Goal: Transaction & Acquisition: Purchase product/service

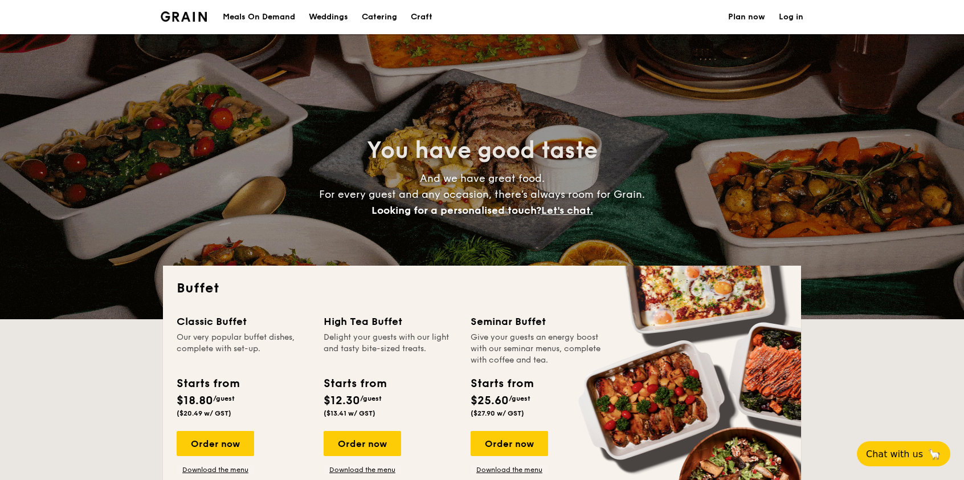
select select
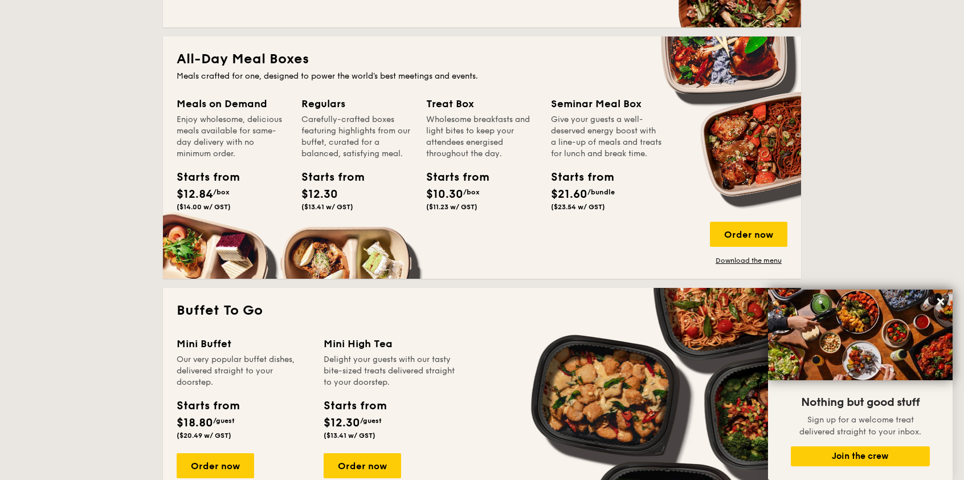
scroll to position [609, 0]
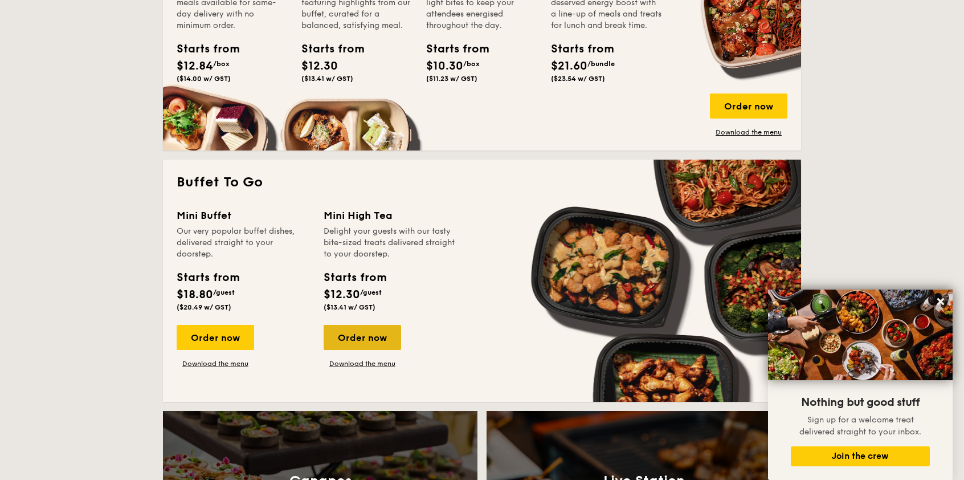
click at [359, 342] on div "Order now" at bounding box center [363, 337] width 78 height 25
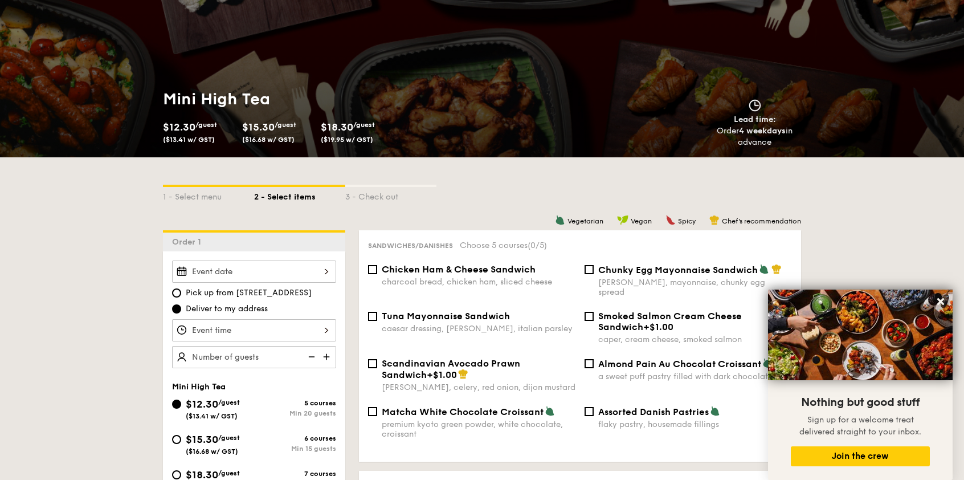
scroll to position [229, 0]
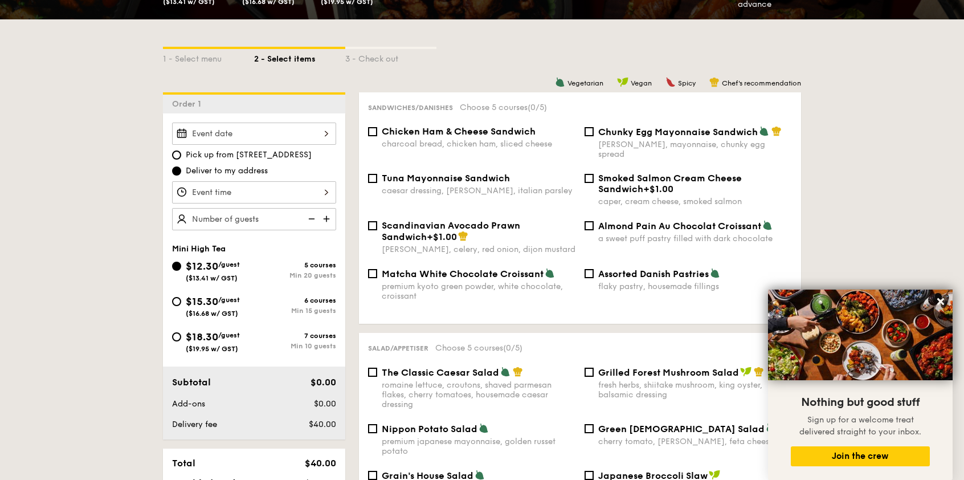
click at [223, 190] on input "Takeaway Arabica Coffee packed in a takeaway box with [PERSON_NAME], sugar, and…" at bounding box center [254, 192] width 164 height 22
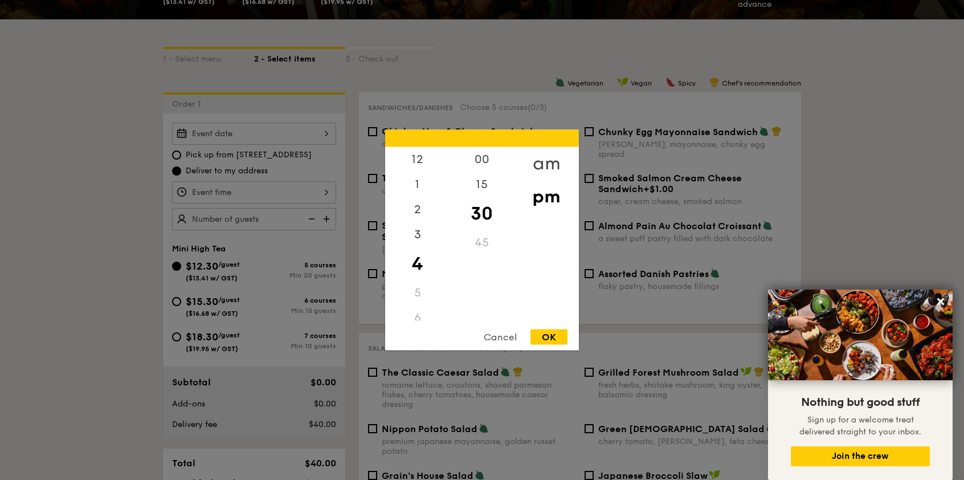
click at [540, 160] on div "am" at bounding box center [546, 163] width 64 height 33
click at [416, 237] on div "8" at bounding box center [417, 237] width 64 height 33
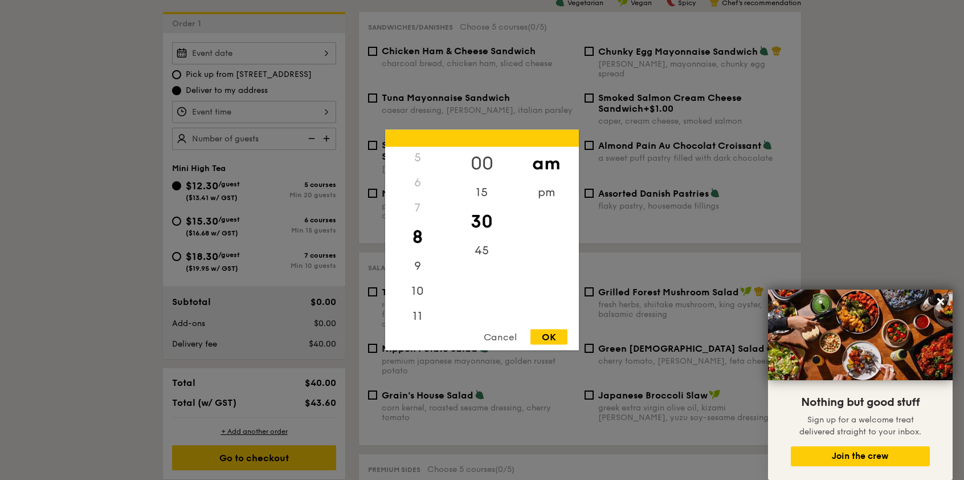
scroll to position [382, 0]
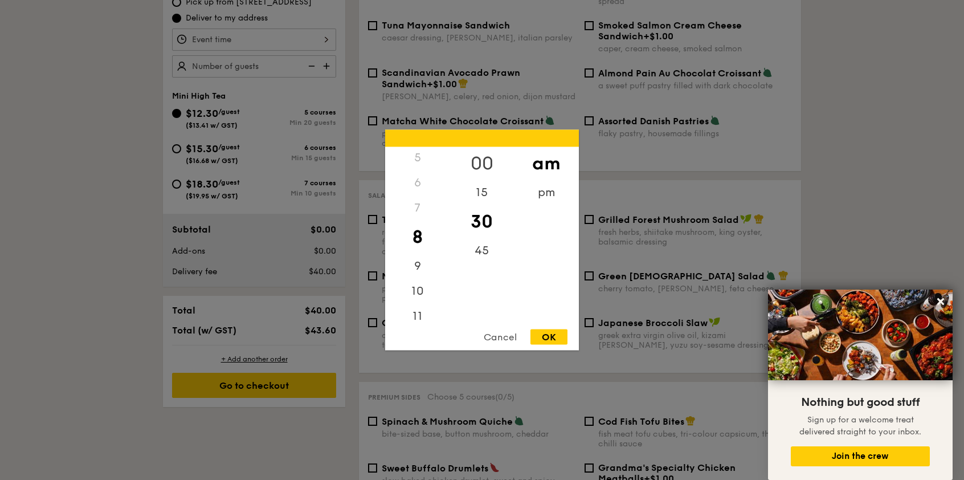
click at [484, 153] on div "00" at bounding box center [482, 163] width 64 height 33
click at [552, 336] on div "OK" at bounding box center [549, 336] width 37 height 15
type input "8:00AM"
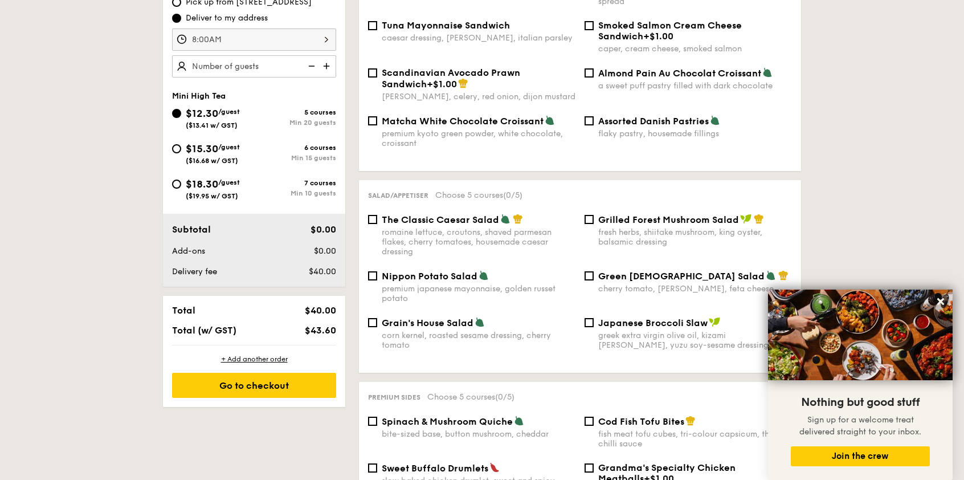
scroll to position [229, 0]
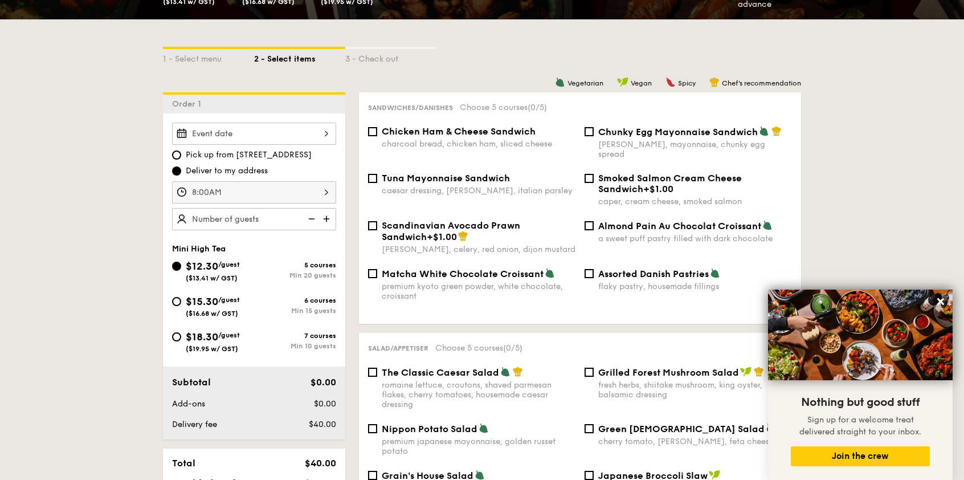
click at [242, 133] on input "Takeaway Arabica Coffee packed in a takeaway box with [PERSON_NAME], sugar, and…" at bounding box center [254, 134] width 164 height 22
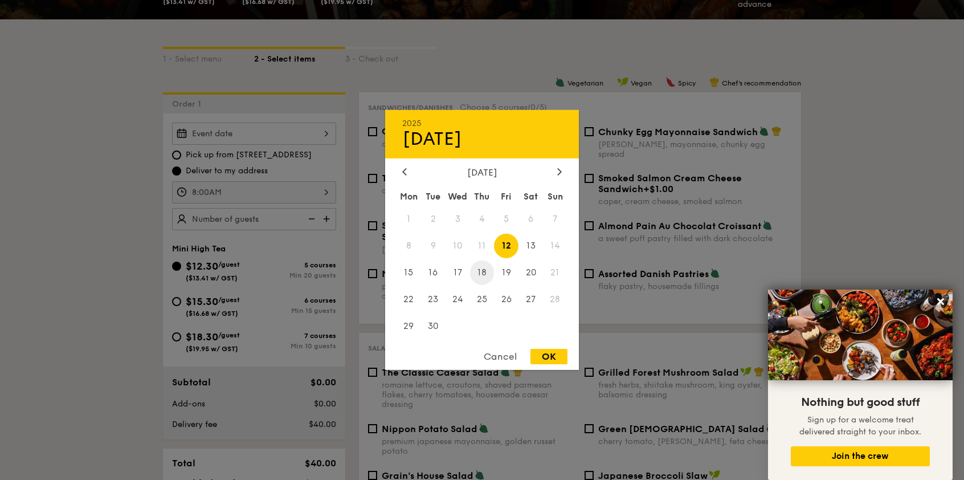
click at [479, 269] on span "18" at bounding box center [482, 272] width 25 height 25
click at [549, 359] on div "OK" at bounding box center [549, 356] width 37 height 15
type input "[DATE]"
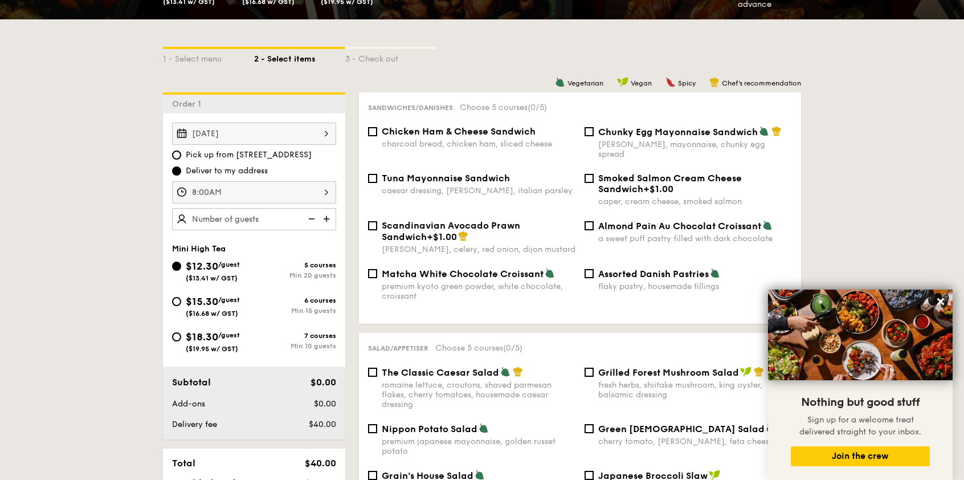
click at [278, 215] on input "text" at bounding box center [254, 219] width 164 height 22
type input "20 guests"
click at [178, 300] on input "$15.30 /guest ($16.68 w/ GST) 6 courses Min 15 guests" at bounding box center [176, 301] width 9 height 9
radio input "true"
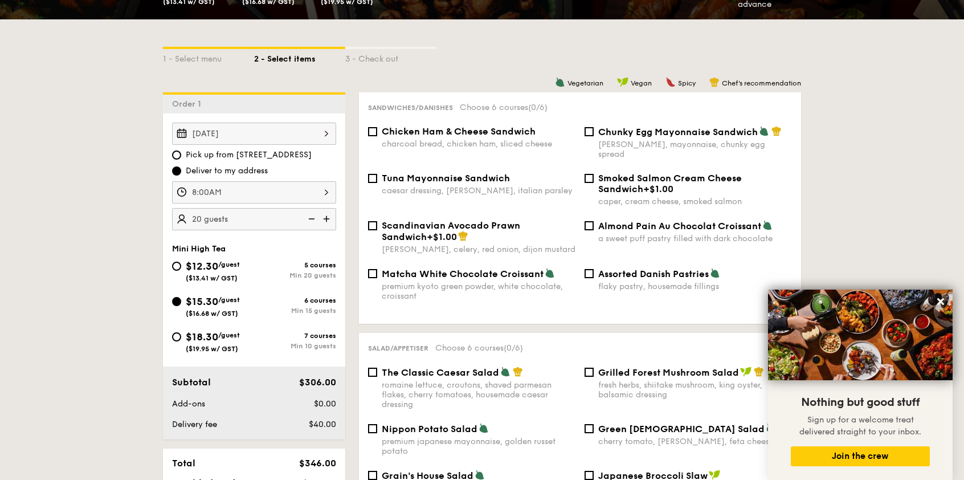
click at [307, 219] on img at bounding box center [310, 219] width 17 height 22
type input "15 guests"
click at [307, 219] on img at bounding box center [310, 219] width 17 height 22
click at [316, 220] on img at bounding box center [310, 219] width 17 height 22
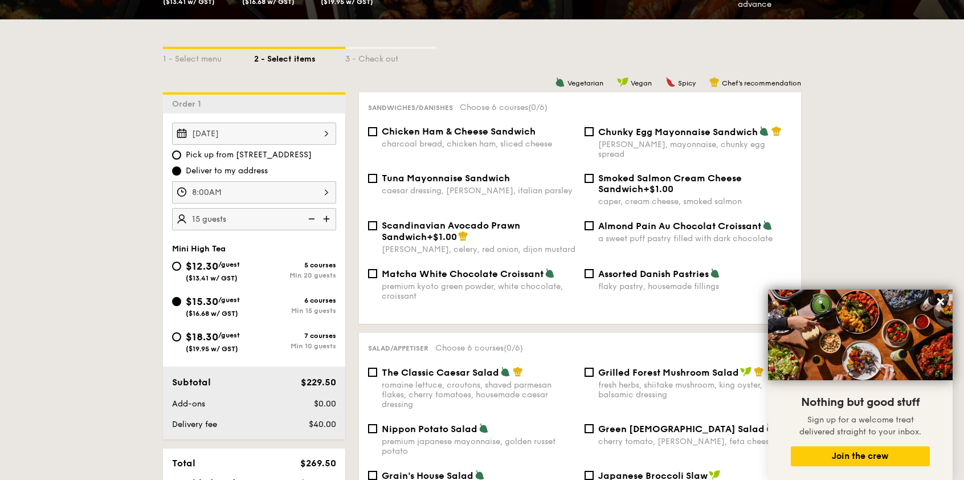
click at [313, 221] on img at bounding box center [310, 219] width 17 height 22
click at [176, 337] on input "$18.30 /guest ($19.95 w/ GST) 7 courses Min 10 guests" at bounding box center [176, 336] width 9 height 9
radio input "true"
click at [313, 223] on img at bounding box center [310, 219] width 17 height 22
type input "10 guests"
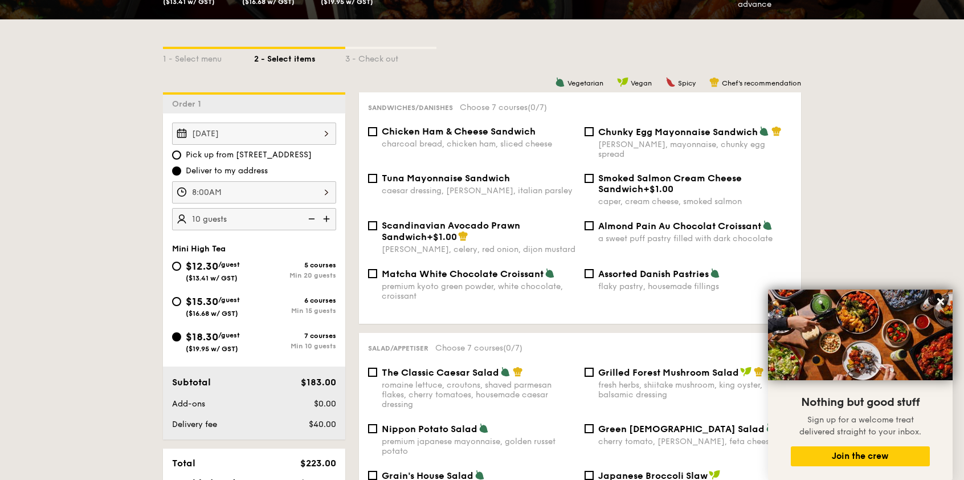
click at [181, 300] on div "$15.30 /guest ($16.68 w/ GST)" at bounding box center [213, 306] width 82 height 24
click at [181, 300] on input "$15.30 /guest ($16.68 w/ GST) 6 courses Min 15 guests" at bounding box center [176, 301] width 9 height 9
radio input "true"
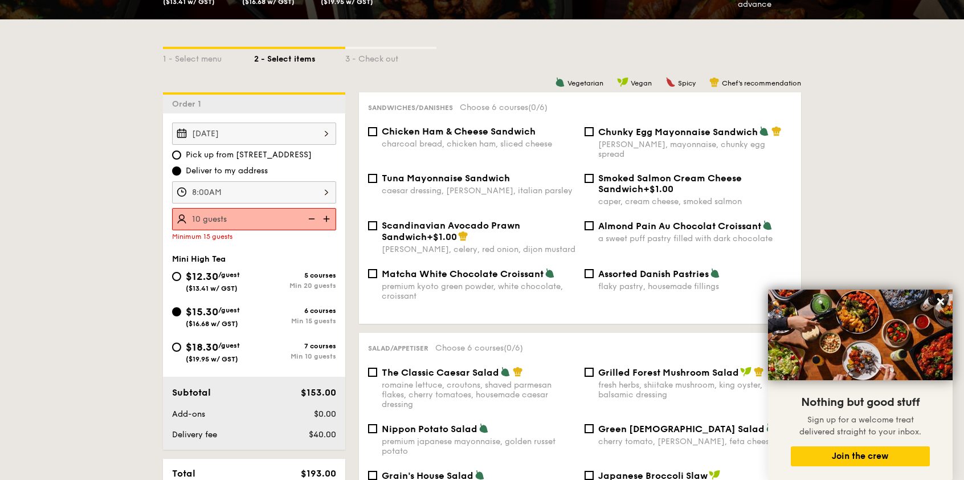
click at [332, 213] on img at bounding box center [327, 219] width 17 height 22
type input "15 guests"
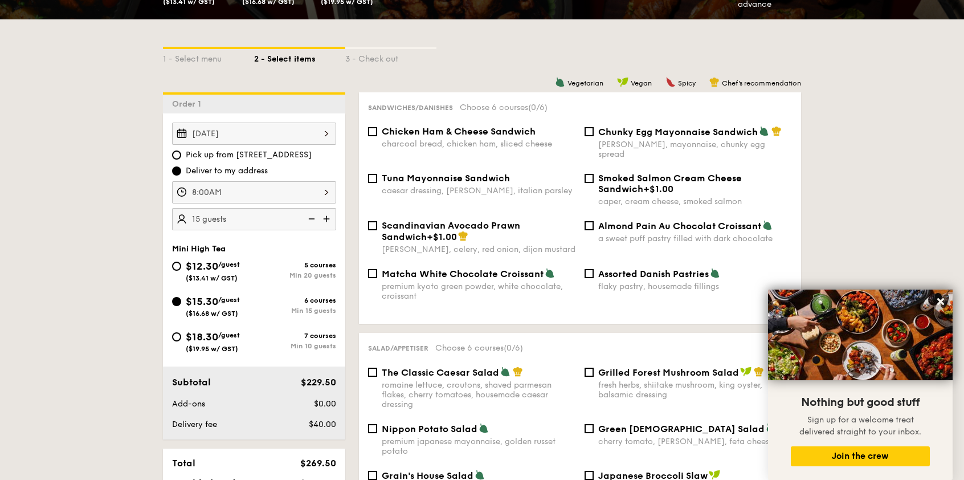
click at [372, 269] on input "Matcha White Chocolate Croissant premium kyoto green powder, white chocolate, c…" at bounding box center [372, 273] width 9 height 9
checkbox input "true"
click at [585, 130] on input "Chunky Egg Mayonnaise Sandwich dijon mustard, mayonnaise, chunky egg spread" at bounding box center [589, 131] width 9 height 9
checkbox input "true"
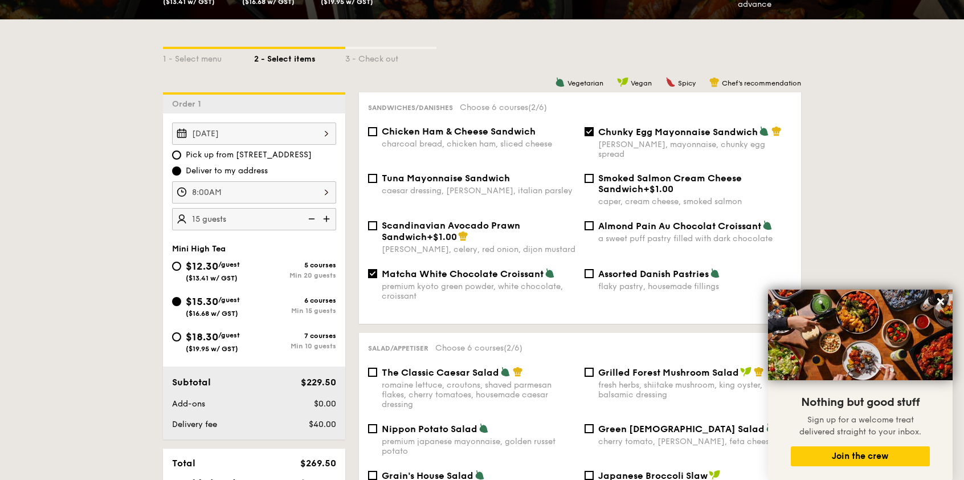
click at [380, 132] on div "Chicken Ham & Cheese Sandwich charcoal bread, chicken ham, sliced cheese" at bounding box center [472, 137] width 217 height 23
click at [377, 129] on div "Chicken Ham & Cheese Sandwich charcoal bread, chicken ham, sliced cheese" at bounding box center [472, 137] width 217 height 23
click at [370, 132] on input "Chicken Ham & Cheese Sandwich charcoal bread, chicken ham, sliced cheese" at bounding box center [372, 131] width 9 height 9
checkbox input "true"
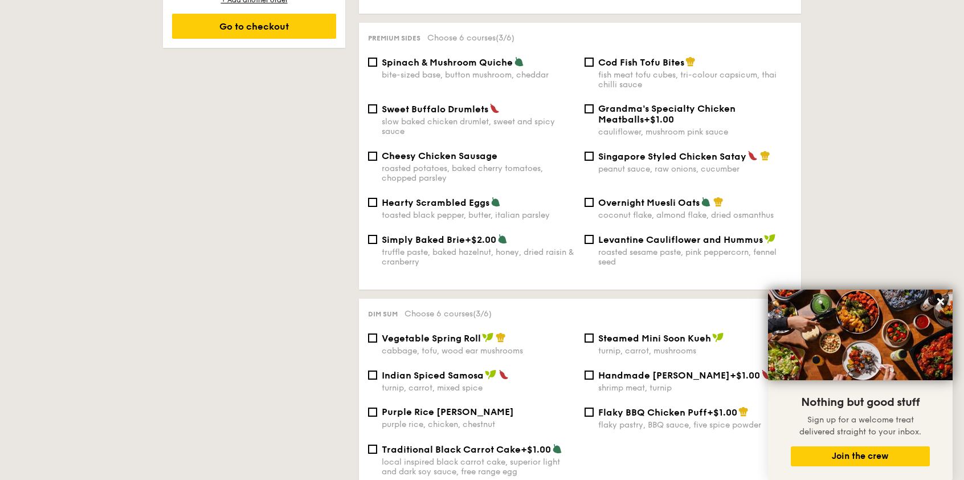
scroll to position [764, 0]
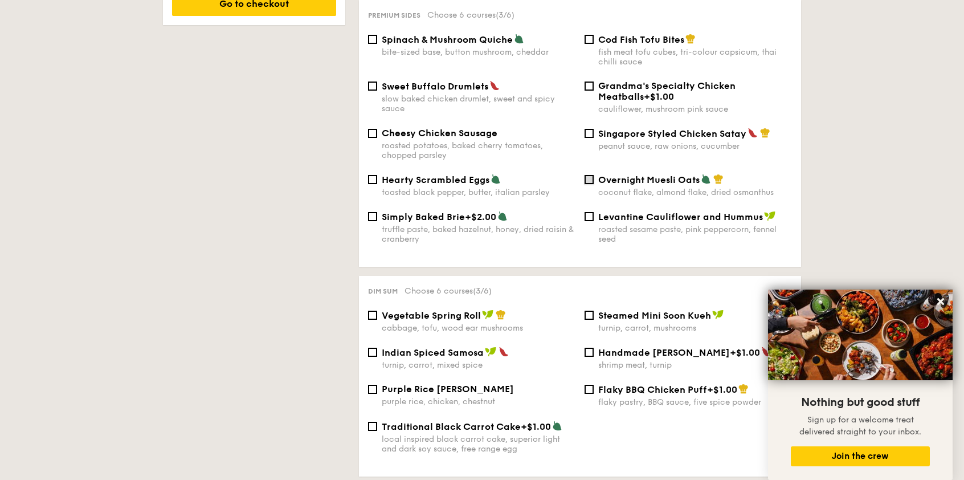
click at [588, 175] on input "Overnight Muesli Oats coconut flake, almond flake, dried osmanthus" at bounding box center [589, 179] width 9 height 9
checkbox input "true"
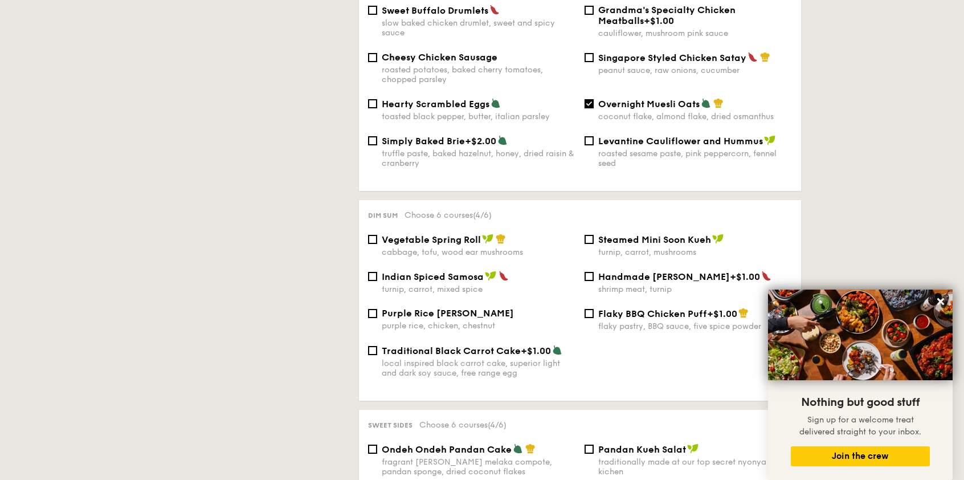
scroll to position [840, 0]
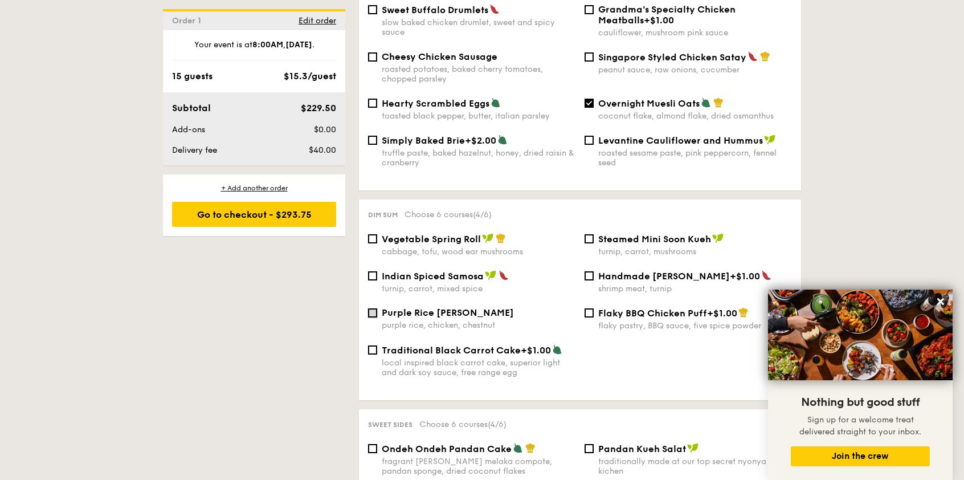
click at [376, 308] on input "Purple Rice Loh Mai Kai purple rice, chicken, chestnut" at bounding box center [372, 312] width 9 height 9
checkbox input "true"
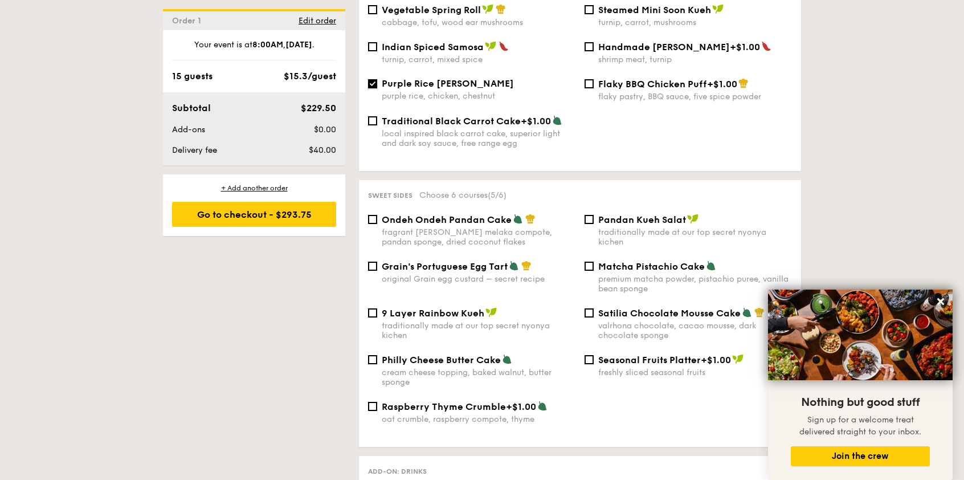
scroll to position [1146, 0]
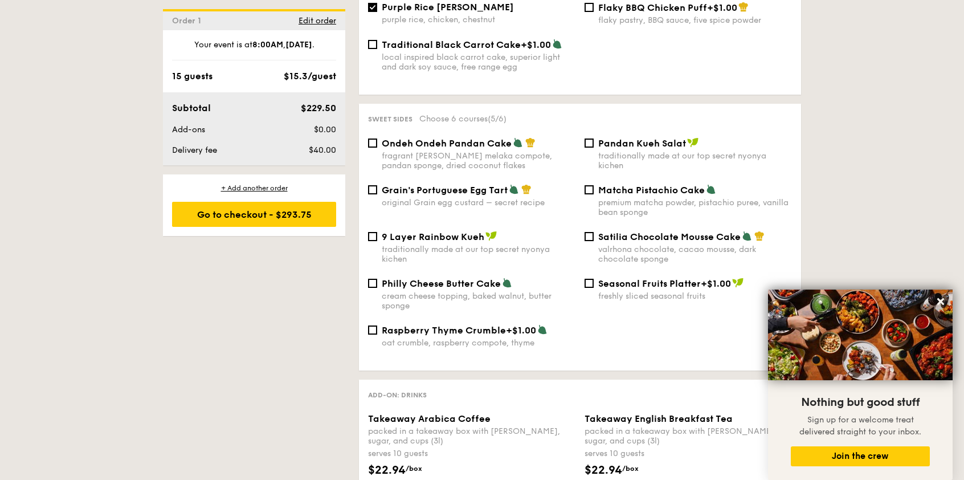
click at [409, 185] on span "Grain's Portuguese Egg Tart" at bounding box center [445, 190] width 126 height 11
click at [377, 185] on input "Grain's Portuguese Egg Tart original Grain egg custard – secret recipe" at bounding box center [372, 189] width 9 height 9
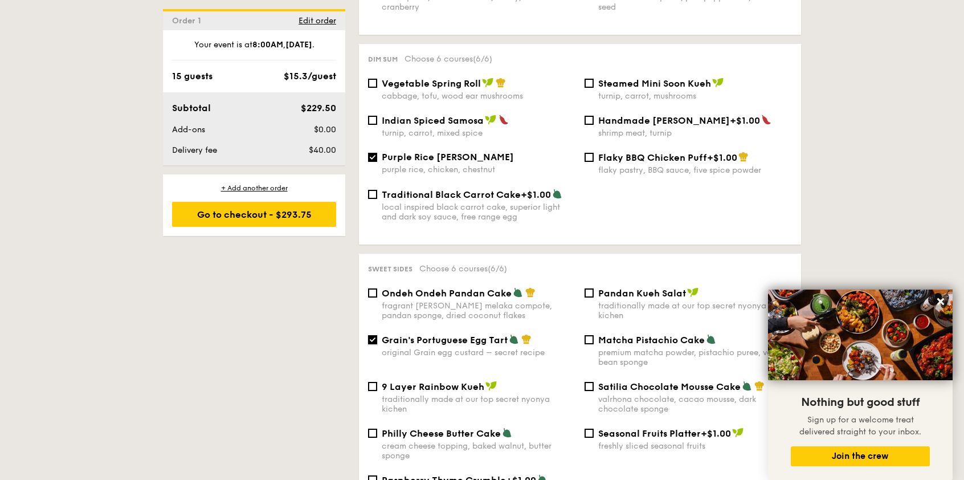
scroll to position [1069, 0]
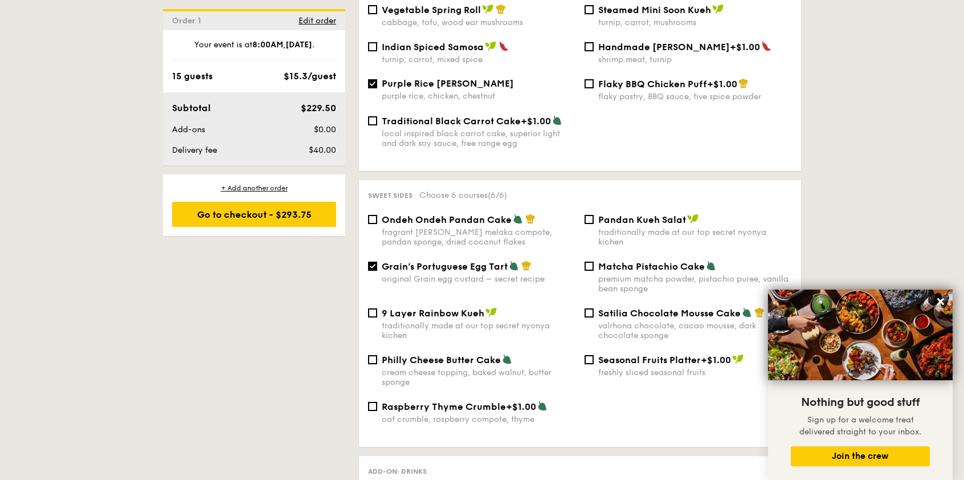
click at [490, 261] on span "Grain's Portuguese Egg Tart" at bounding box center [445, 266] width 126 height 11
click at [377, 262] on input "Grain's Portuguese Egg Tart original Grain egg custard – secret recipe" at bounding box center [372, 266] width 9 height 9
checkbox input "false"
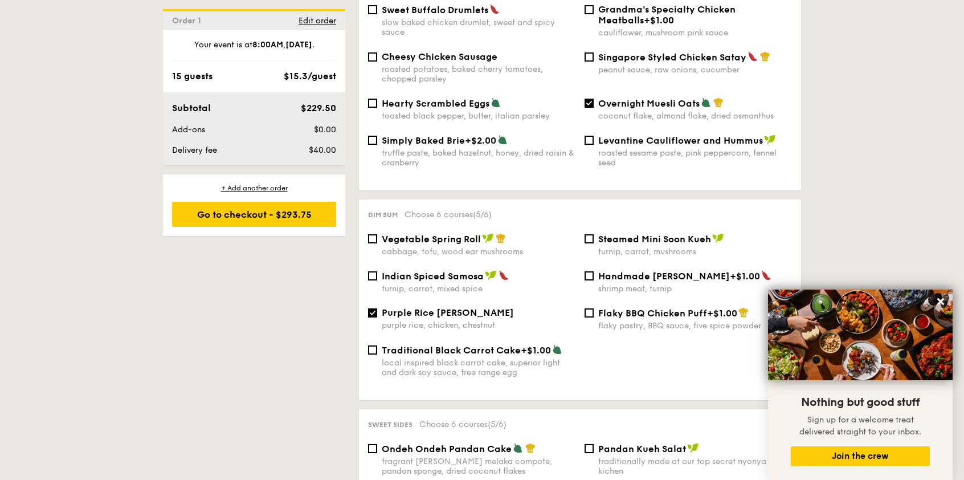
scroll to position [687, 0]
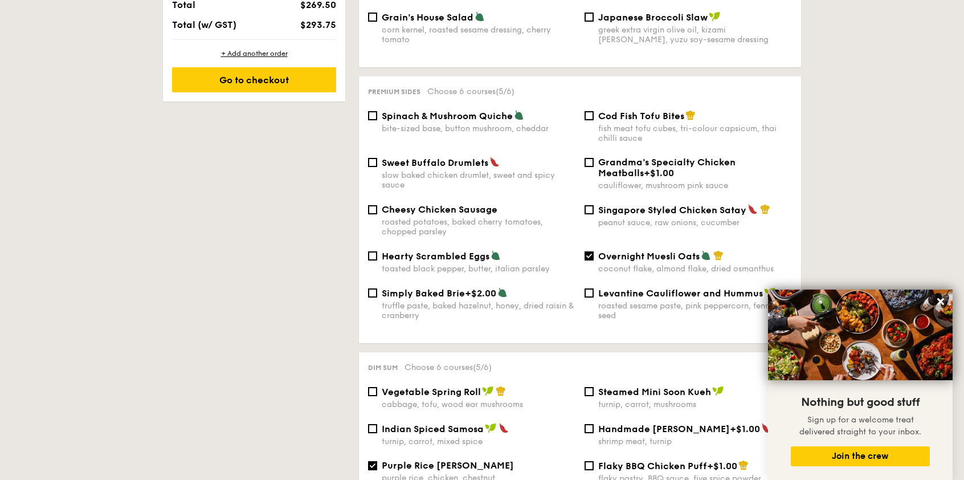
click at [402, 251] on span "Hearty Scrambled Eggs" at bounding box center [436, 256] width 108 height 11
click at [377, 251] on input "Hearty Scrambled Eggs toasted black pepper, butter, italian parsley" at bounding box center [372, 255] width 9 height 9
checkbox input "true"
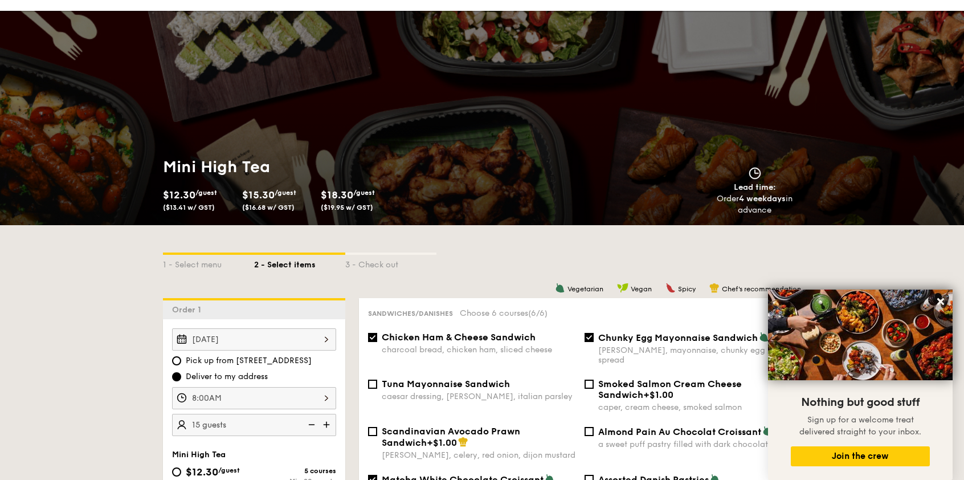
scroll to position [0, 0]
